Goal: Information Seeking & Learning: Understand process/instructions

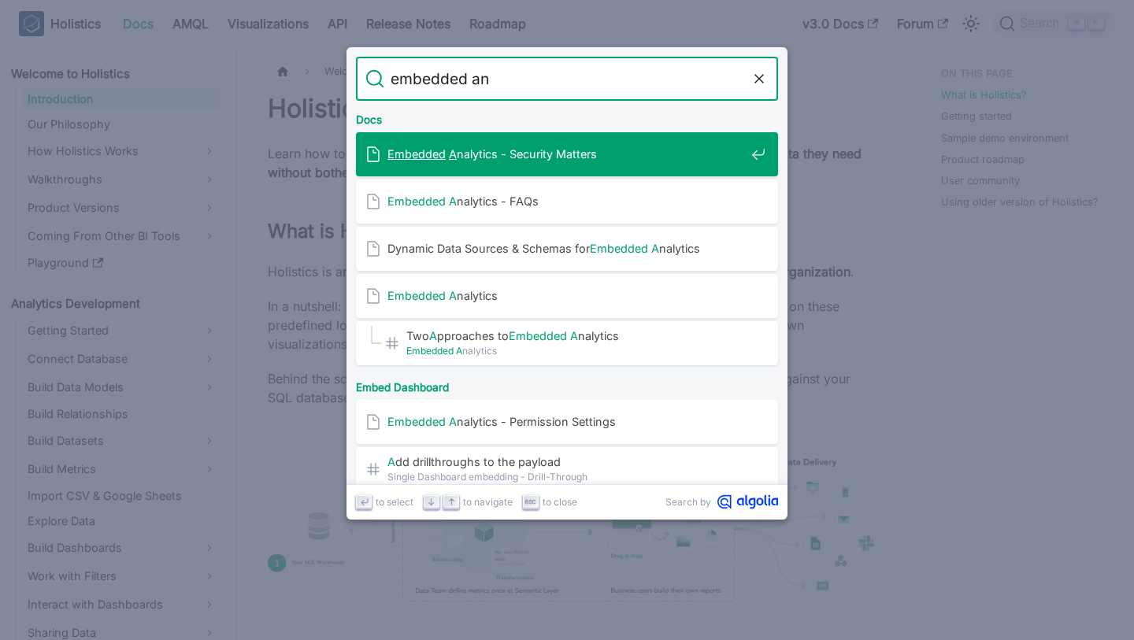
type input "embedded [PERSON_NAME]"
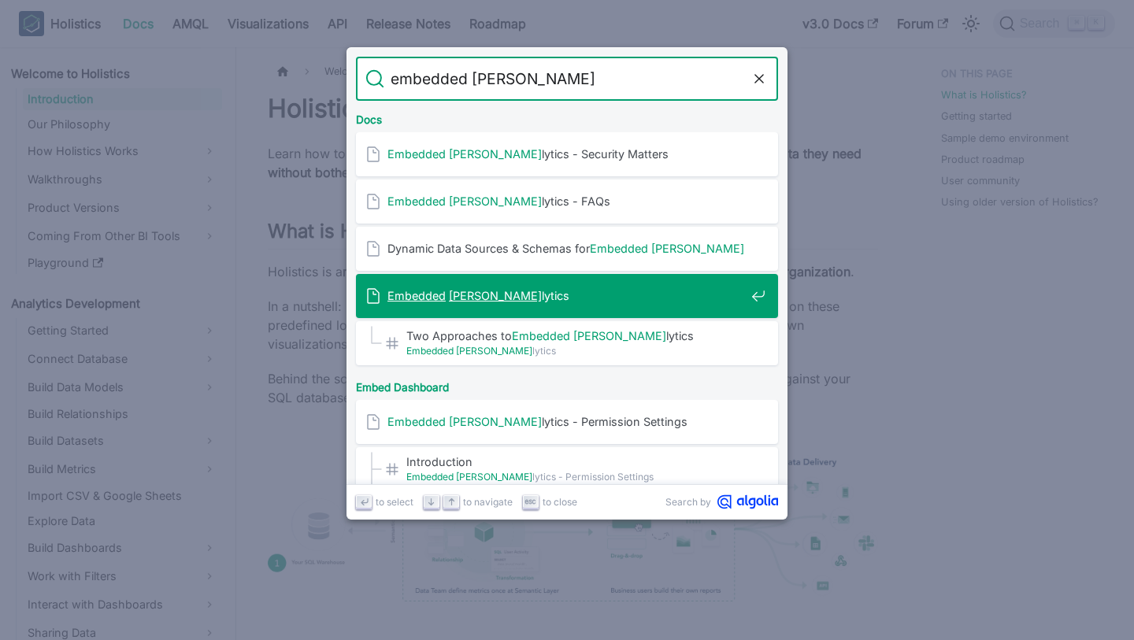
click at [579, 288] on span "Embedded [PERSON_NAME] lytics" at bounding box center [565, 295] width 357 height 15
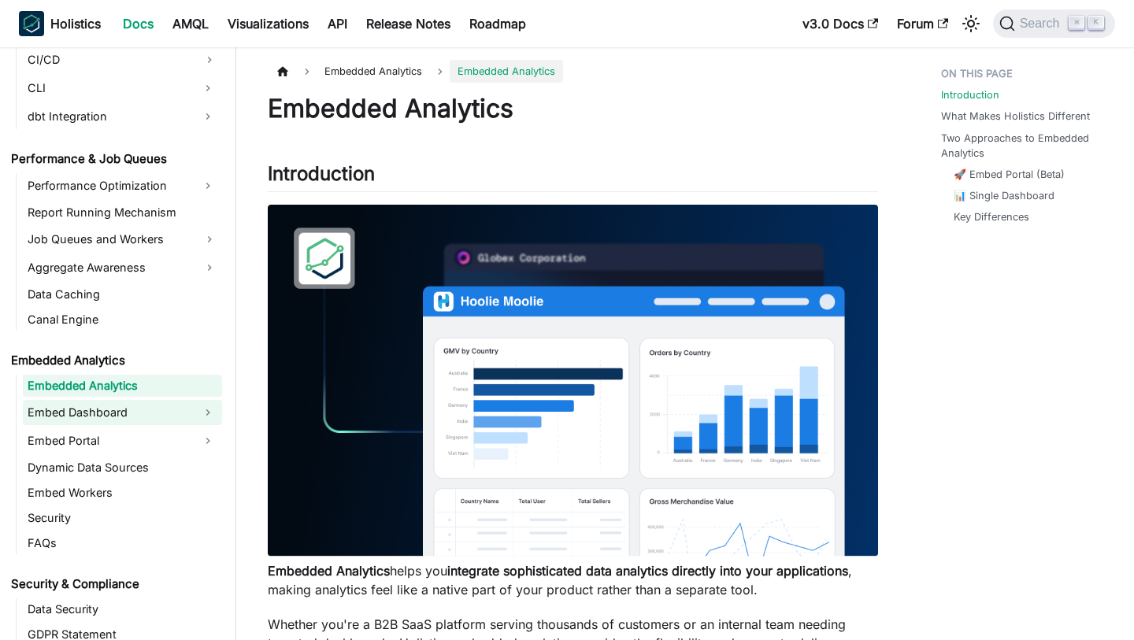
scroll to position [1383, 0]
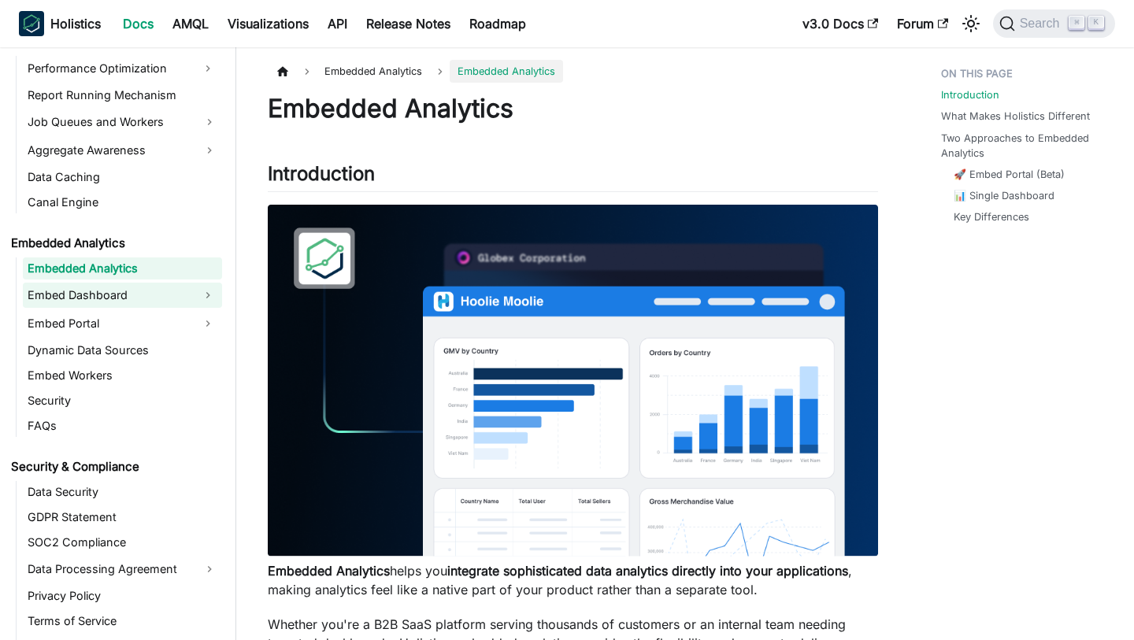
click at [172, 292] on link "Embed Dashboard" at bounding box center [108, 295] width 171 height 25
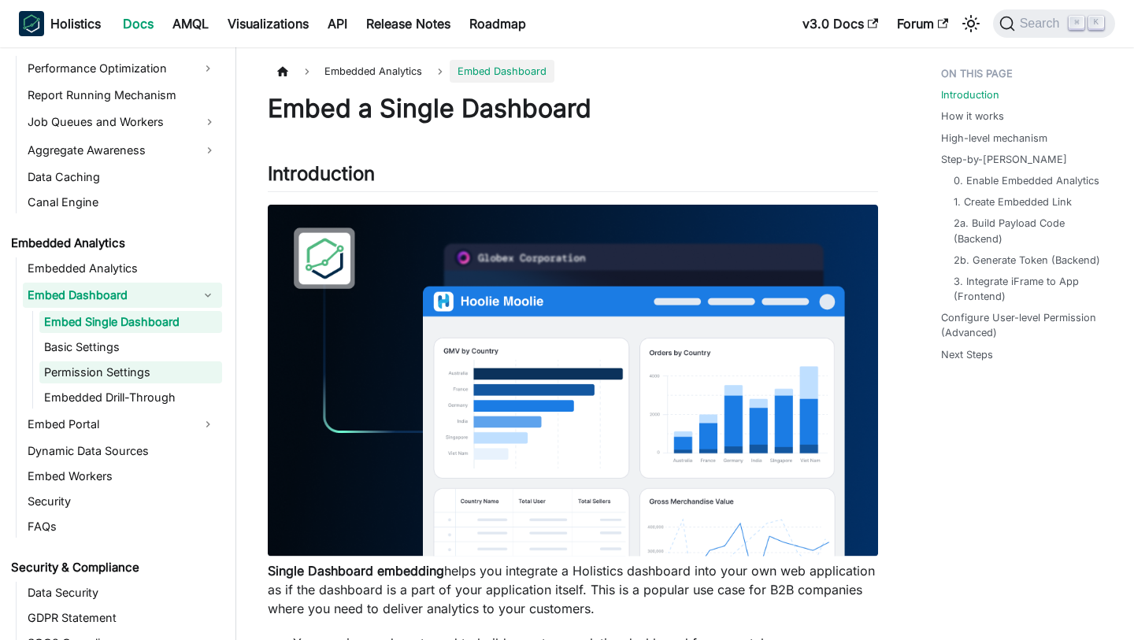
click at [173, 371] on link "Permission Settings" at bounding box center [130, 372] width 183 height 22
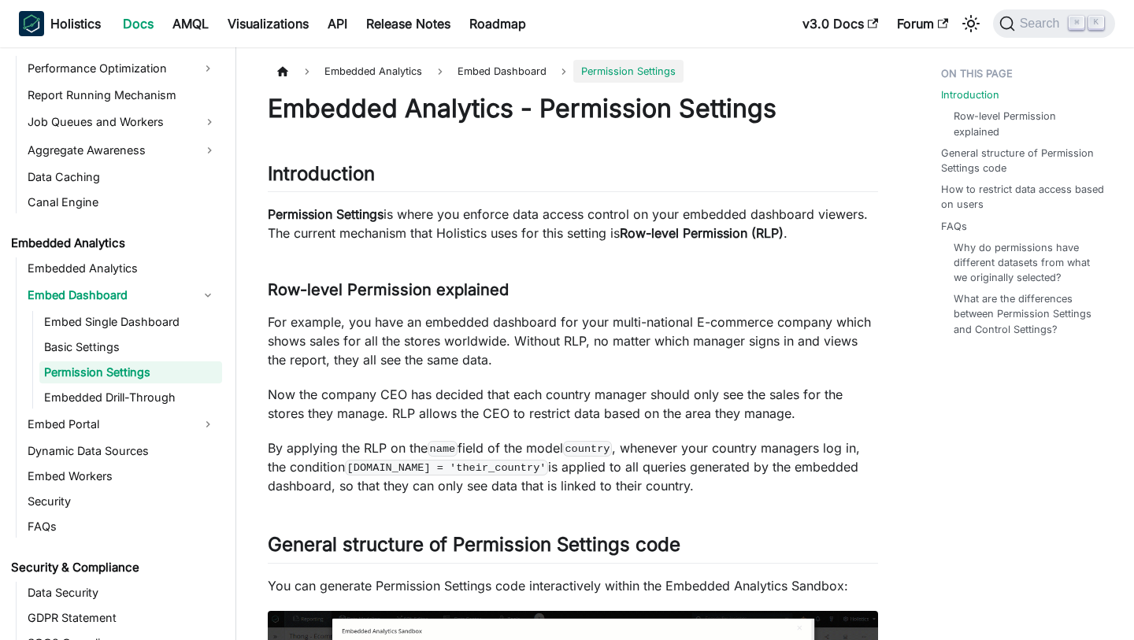
click at [551, 385] on p "Now the company CEO has decided that each country manager should only see the s…" at bounding box center [573, 404] width 610 height 38
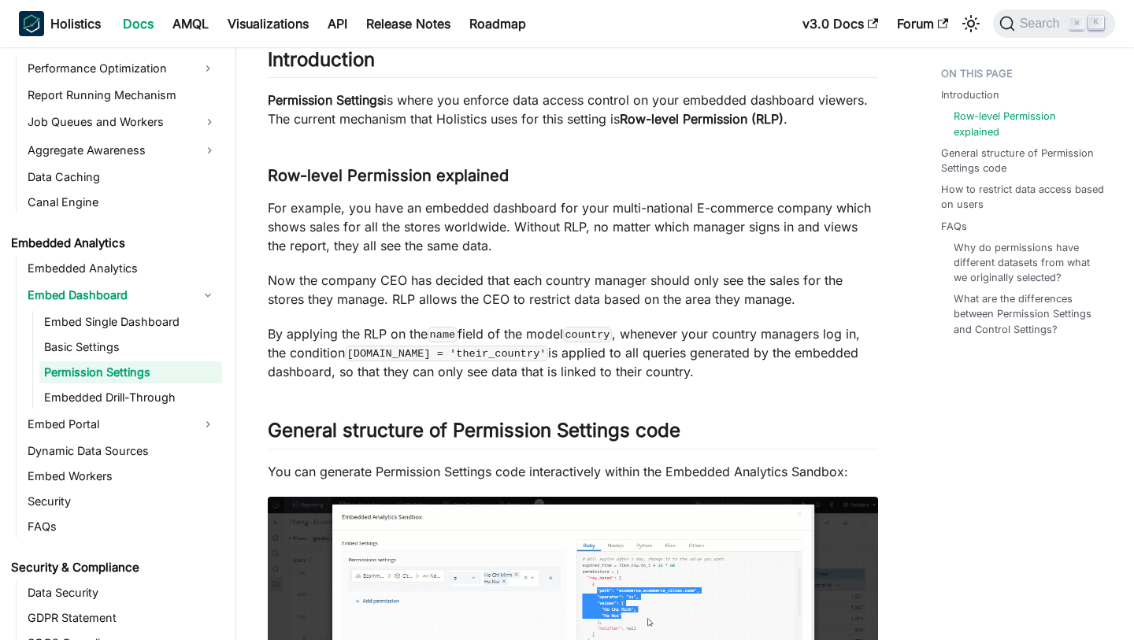
scroll to position [127, 0]
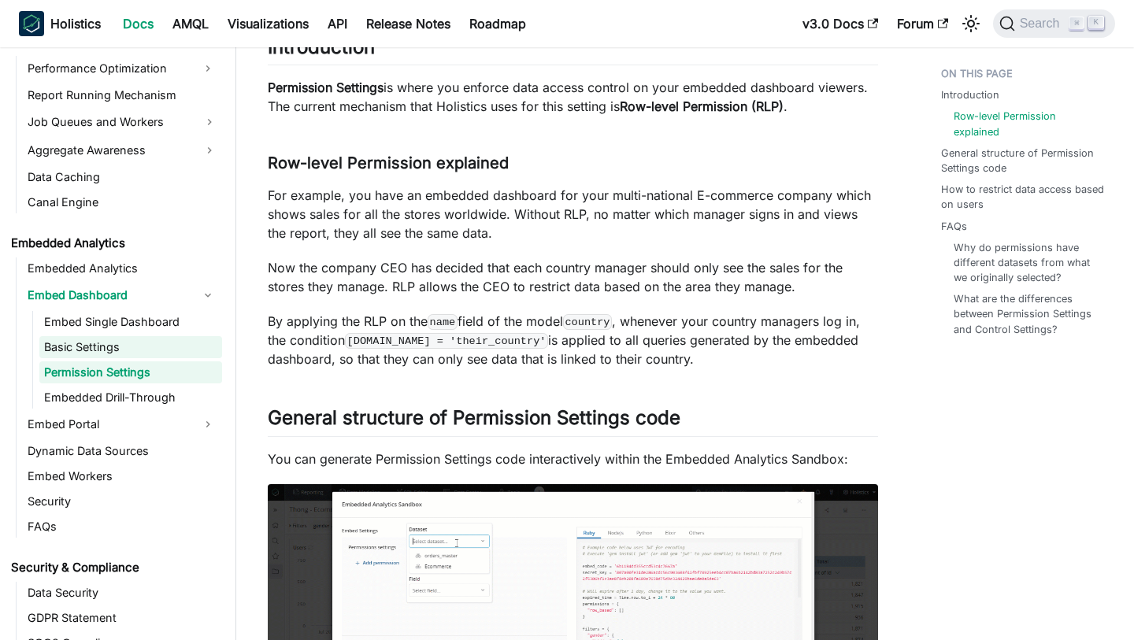
click at [158, 345] on link "Basic Settings" at bounding box center [130, 347] width 183 height 22
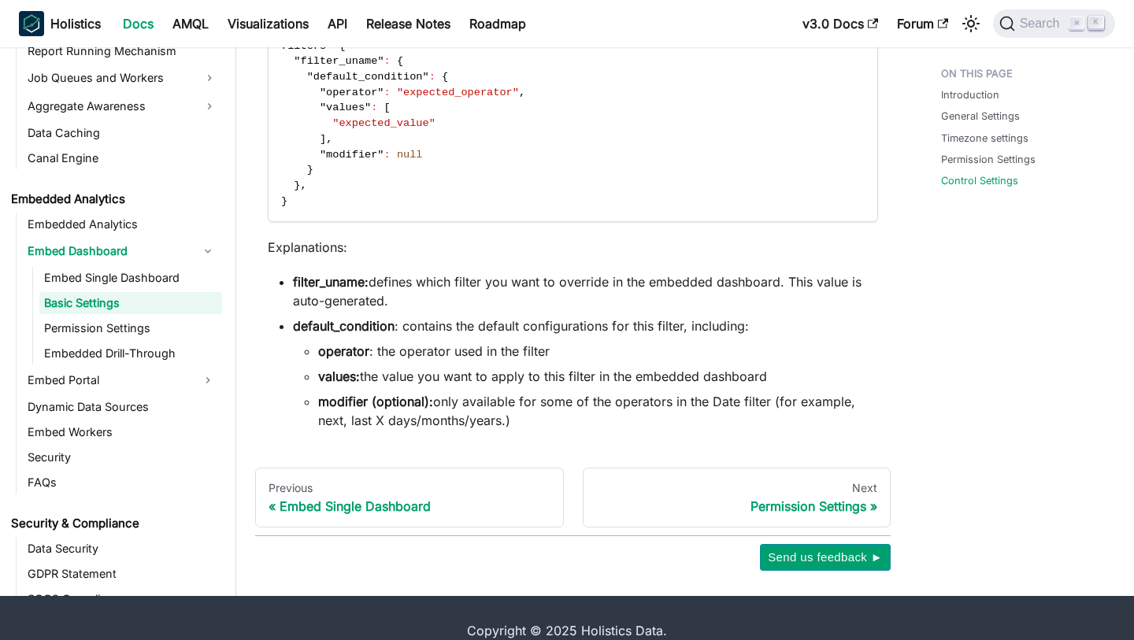
scroll to position [2326, 0]
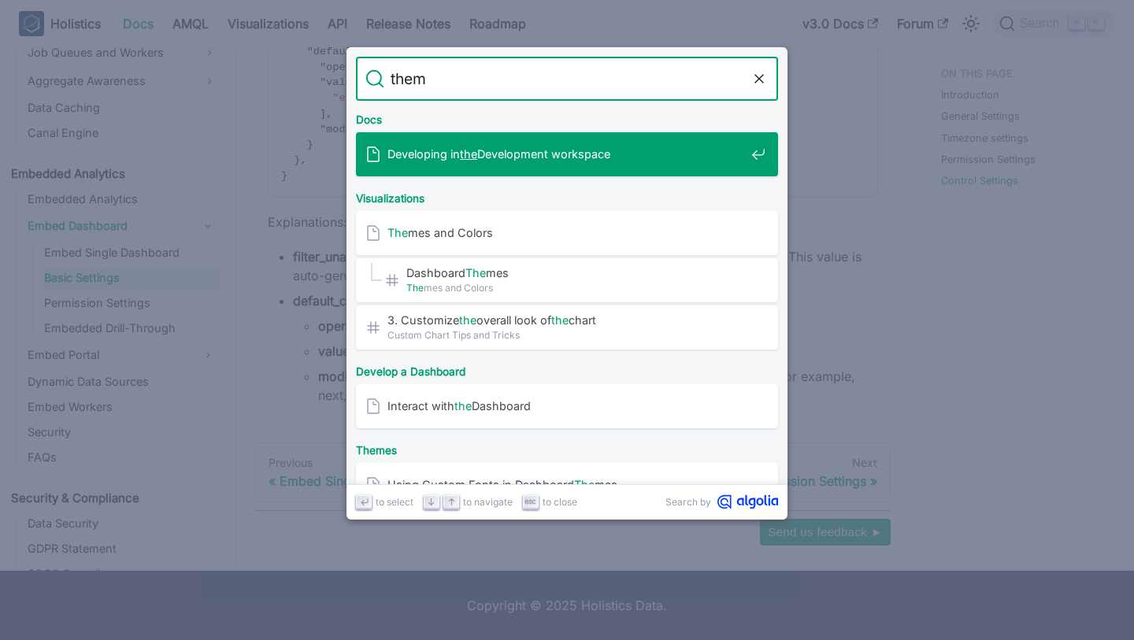
type input "theme"
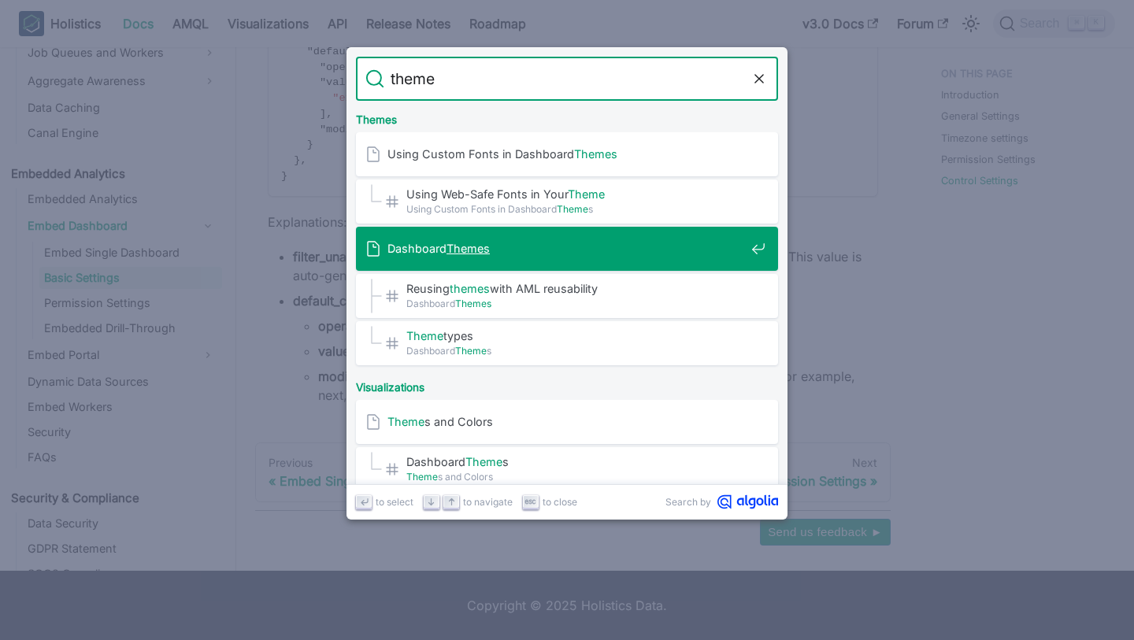
click at [522, 235] on div "Dashboard Themes" at bounding box center [571, 249] width 412 height 44
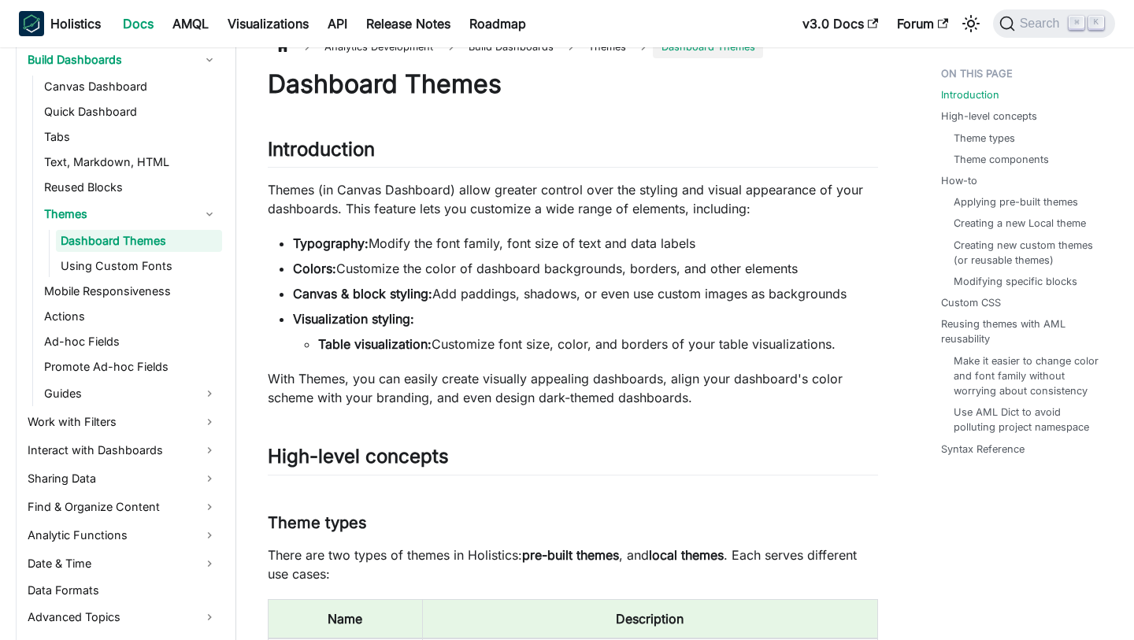
scroll to position [46, 0]
